Goal: Task Accomplishment & Management: Manage account settings

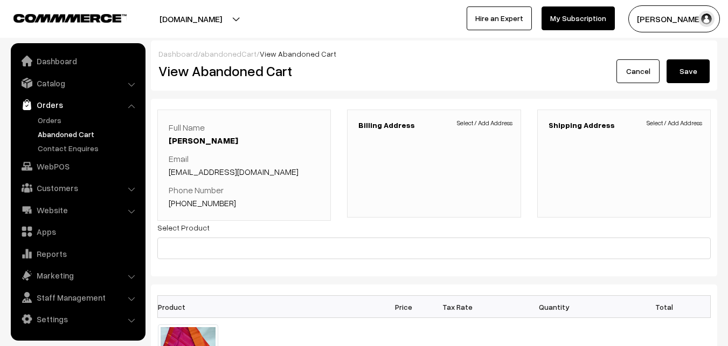
scroll to position [108, 0]
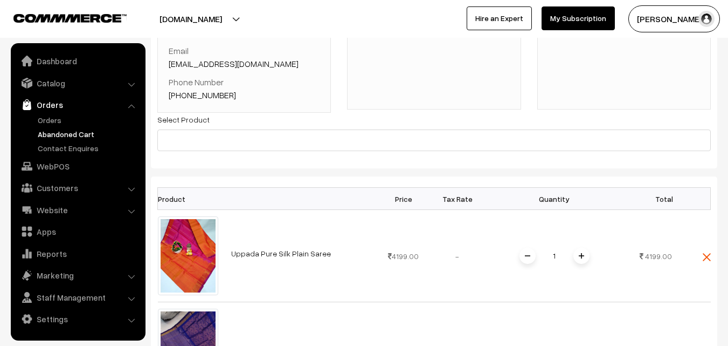
click at [53, 122] on link "Orders" at bounding box center [88, 119] width 107 height 11
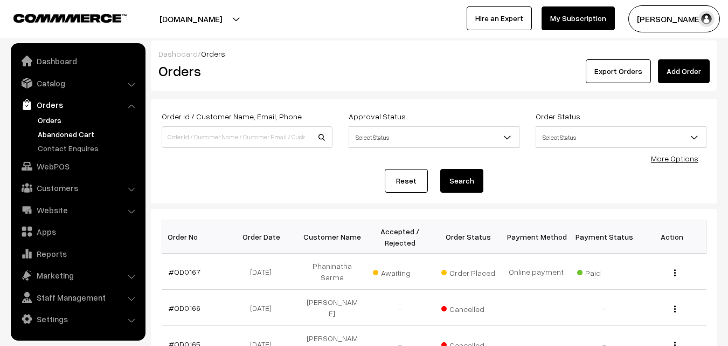
click at [77, 138] on link "Abandoned Cart" at bounding box center [88, 133] width 107 height 11
